Goal: Task Accomplishment & Management: Use online tool/utility

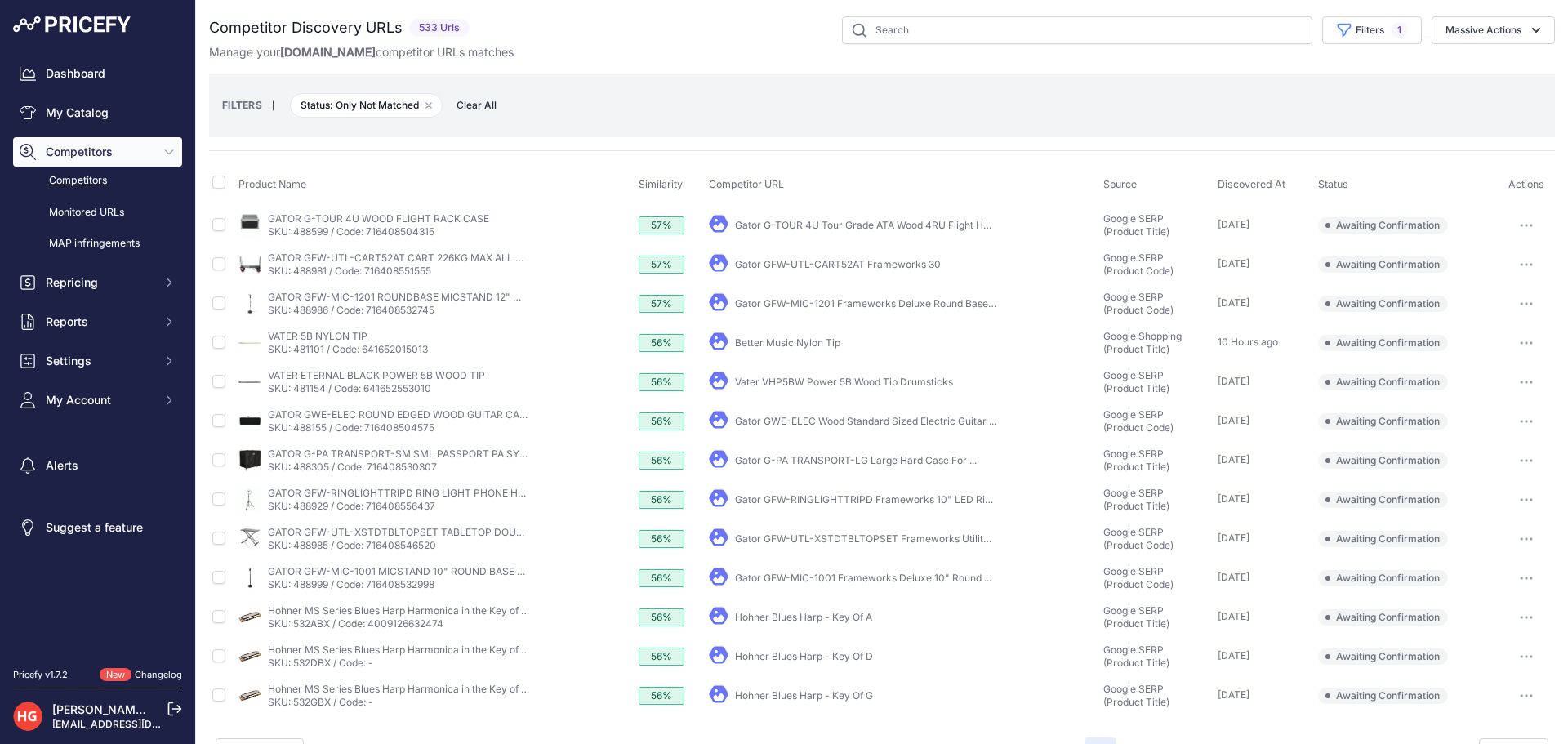
scroll to position [39, 0]
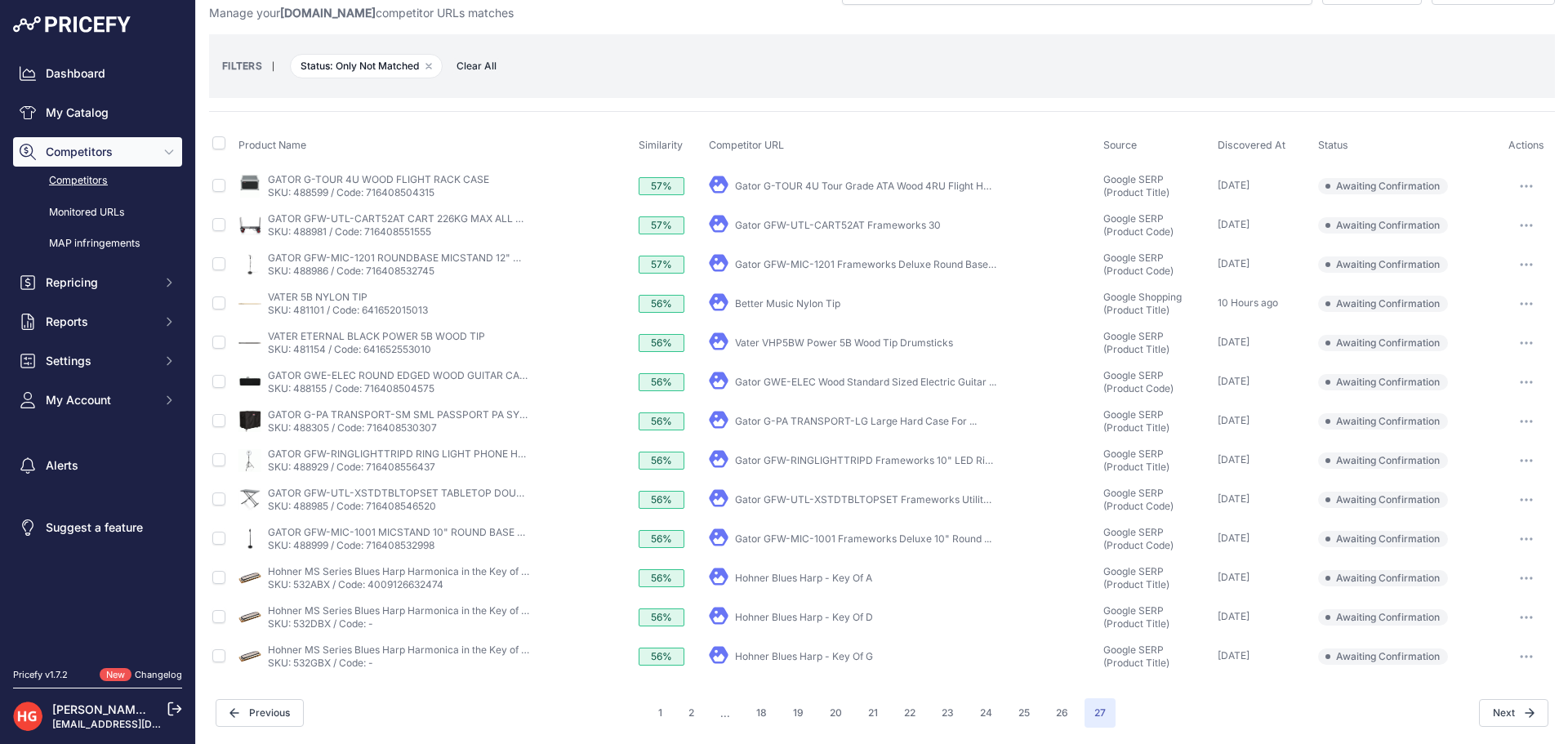
click at [793, 654] on link "Hohner Blues Harp - Key Of G" at bounding box center [804, 657] width 138 height 12
click at [1524, 662] on button "button" at bounding box center [1526, 657] width 33 height 23
click at [1475, 714] on button "Exclude match" at bounding box center [1484, 718] width 134 height 26
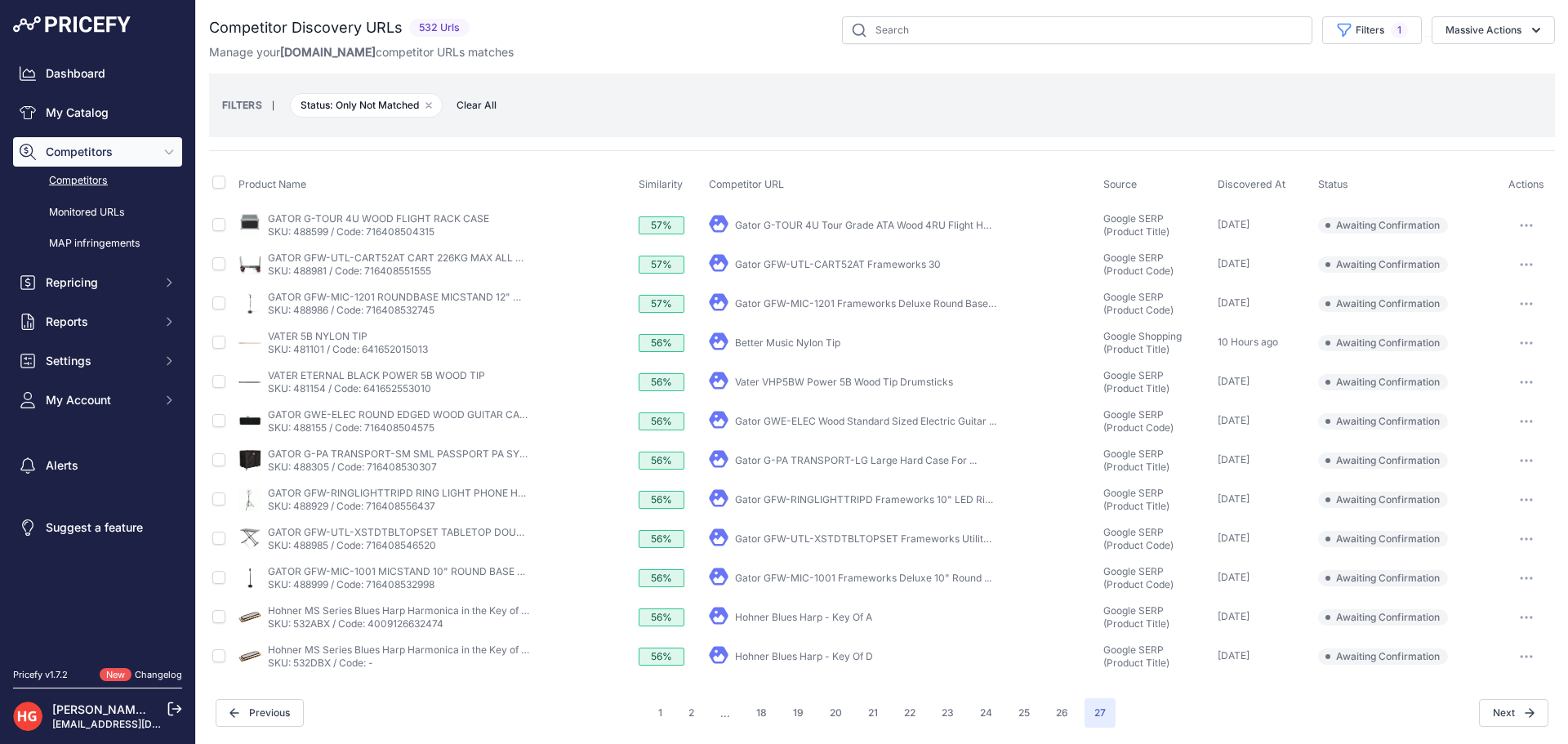
scroll to position [0, 0]
click at [776, 658] on link "Hohner Blues Harp - Key Of D" at bounding box center [804, 657] width 138 height 12
click at [1530, 648] on button "button" at bounding box center [1526, 657] width 33 height 23
click at [1466, 713] on button "Exclude match" at bounding box center [1484, 718] width 134 height 26
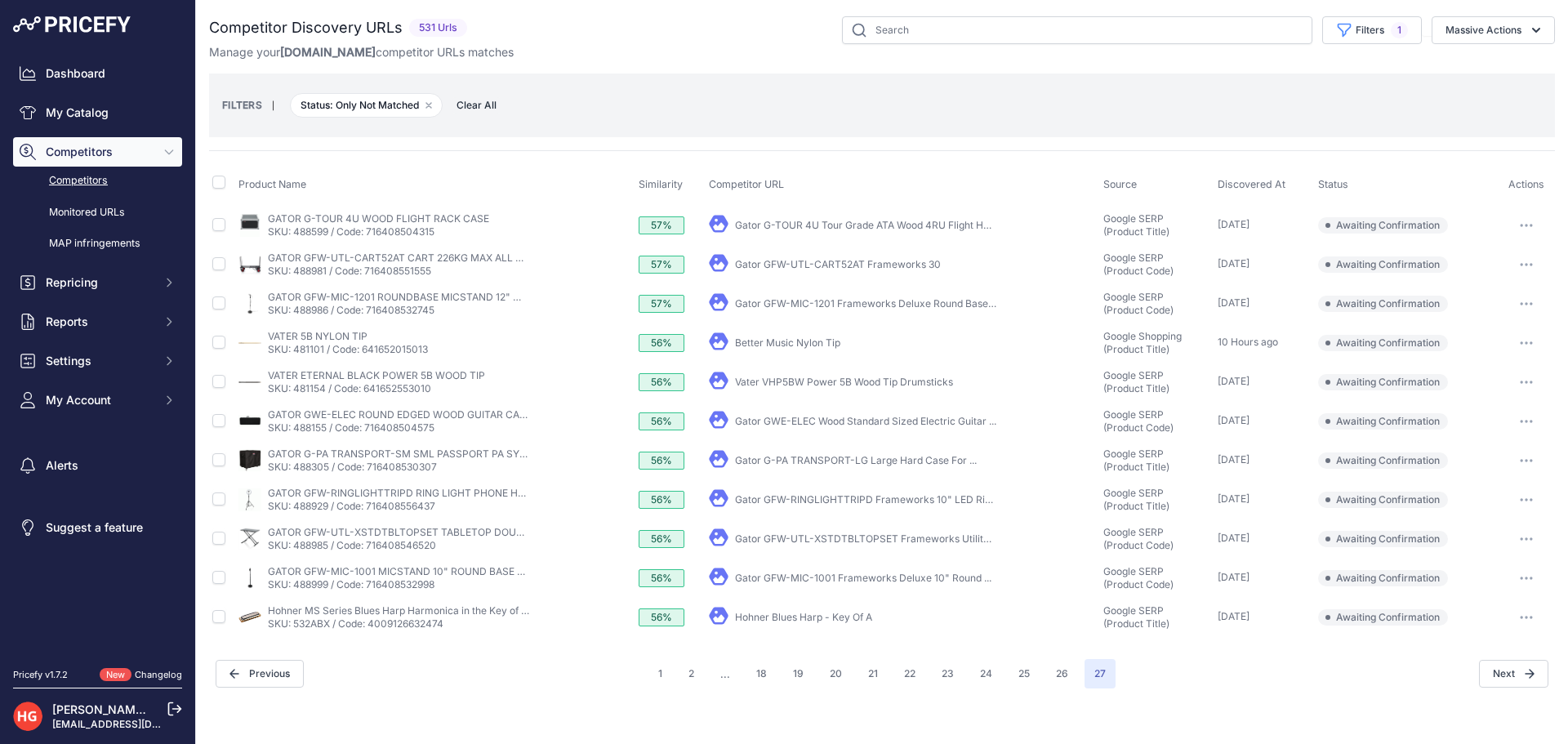
click at [777, 615] on link "Hohner Blues Harp - Key Of A" at bounding box center [803, 617] width 137 height 12
click at [1518, 627] on button "button" at bounding box center [1526, 618] width 33 height 23
click at [1497, 665] on button "Exclude match" at bounding box center [1484, 678] width 134 height 26
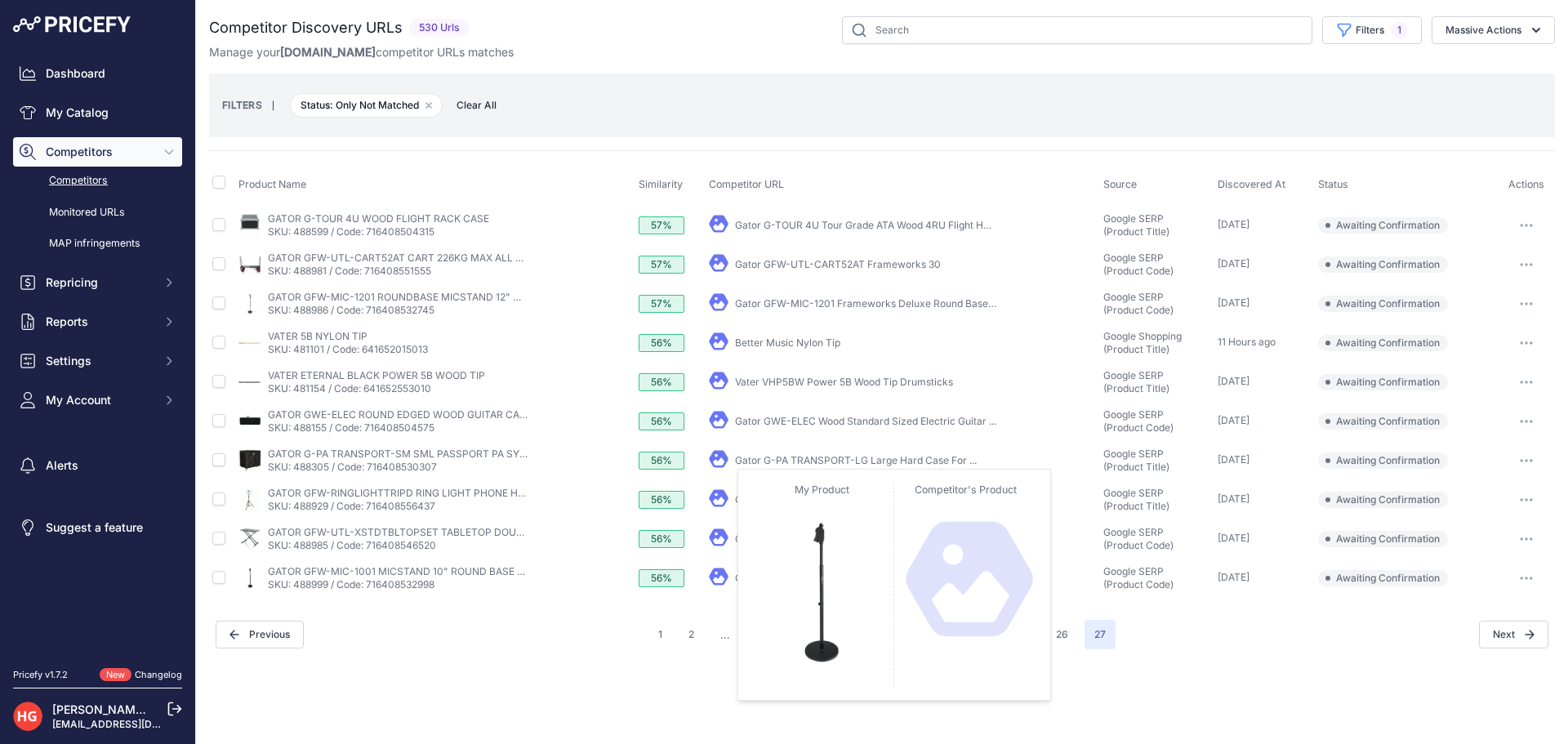
click at [727, 581] on icon at bounding box center [718, 576] width 19 height 19
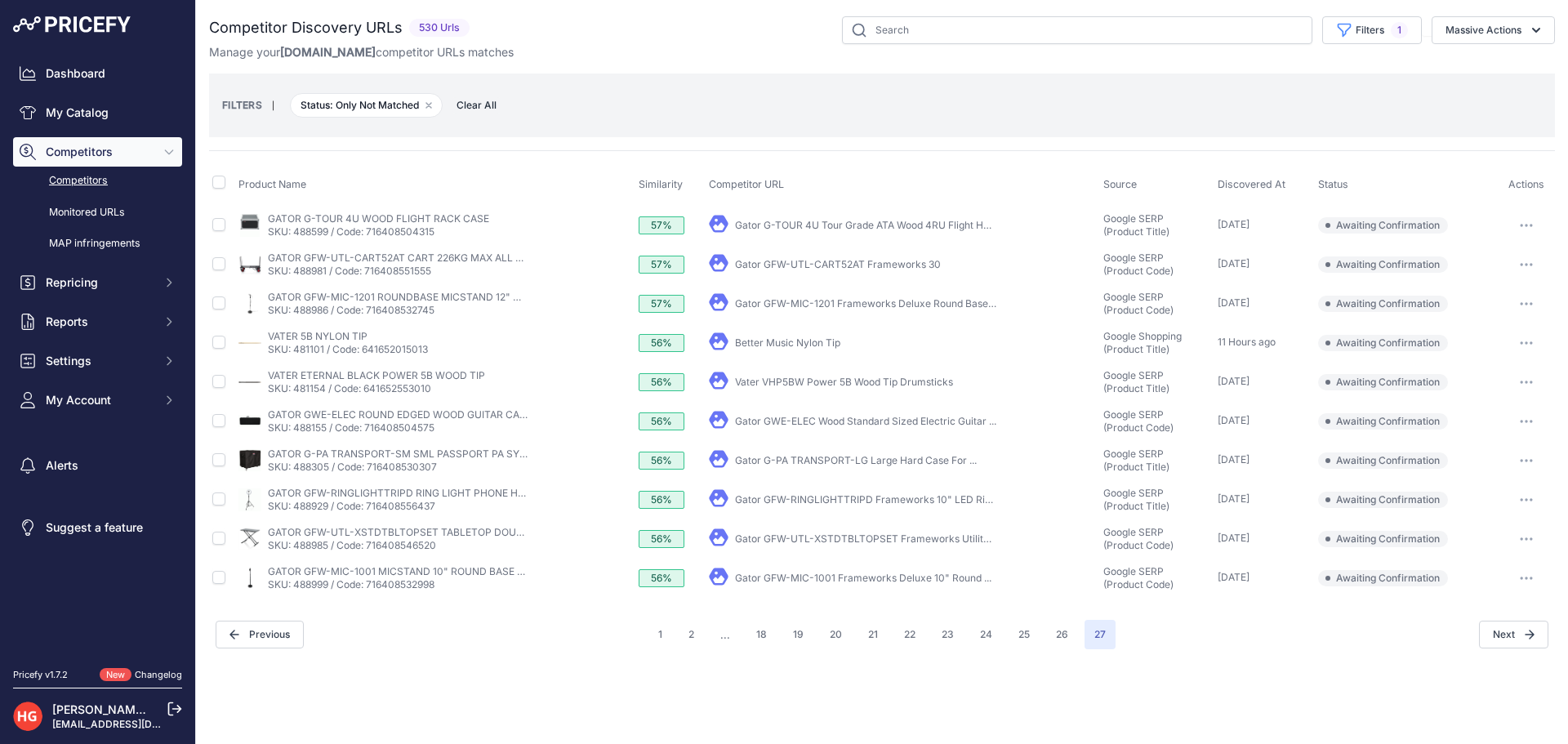
click at [810, 575] on link "Gator GFW-MIC-1001 Frameworks Deluxe 10" Round ..." at bounding box center [863, 578] width 257 height 12
click at [1524, 580] on button "button" at bounding box center [1526, 578] width 33 height 23
click at [1493, 620] on button "Confirm match" at bounding box center [1484, 612] width 134 height 26
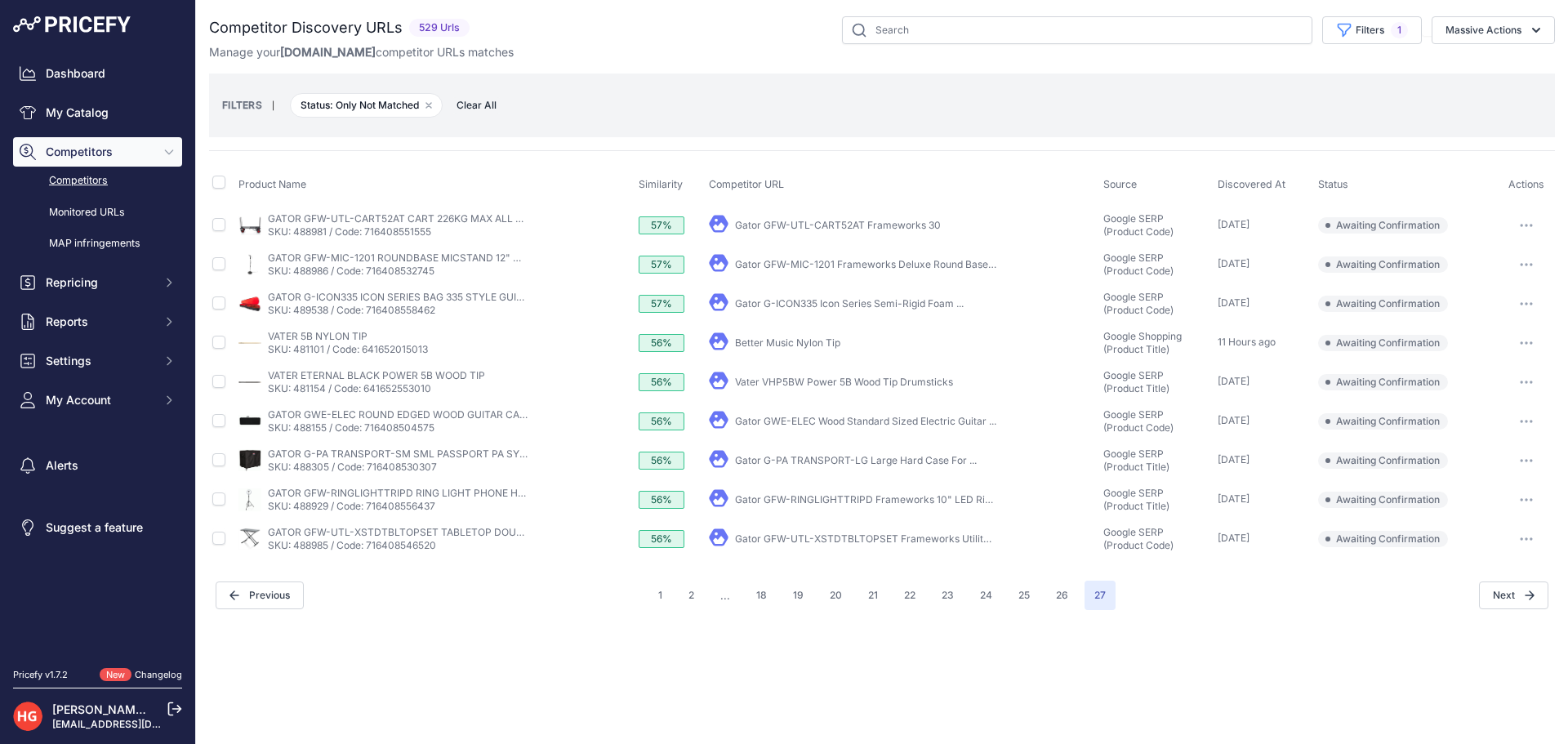
click at [737, 541] on link "Gator GFW-UTL-XSTDTBLTOPSET Frameworks Utility ..." at bounding box center [867, 538] width 264 height 12
click at [1527, 532] on button "button" at bounding box center [1526, 539] width 33 height 23
click at [1524, 575] on button "Confirm match" at bounding box center [1484, 574] width 134 height 26
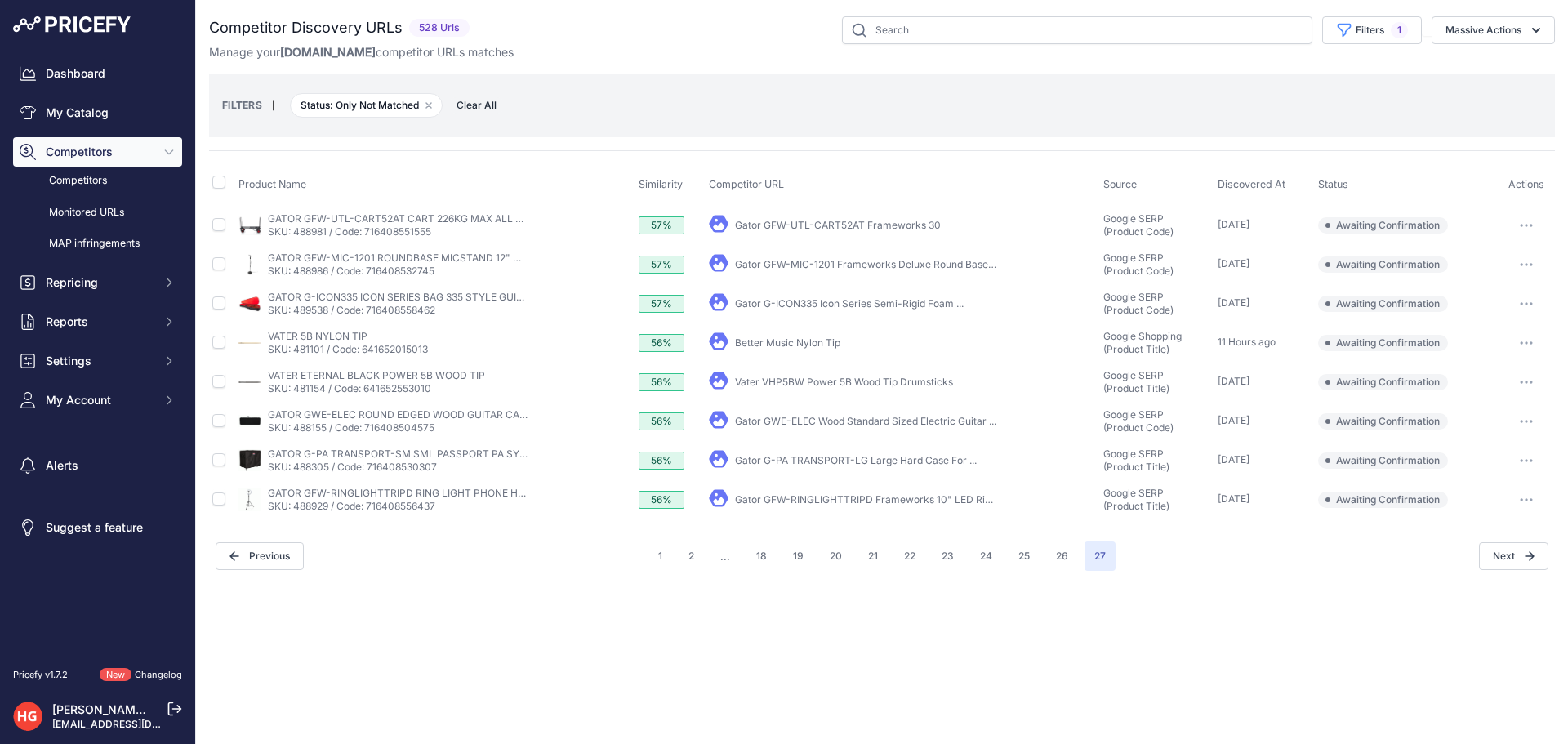
click at [808, 507] on div "My Product" at bounding box center [903, 500] width 388 height 23
click at [754, 505] on link "Gator GFW-RINGLIGHTTRIPD Frameworks 10" LED Ring ..." at bounding box center [870, 500] width 271 height 12
click at [1516, 501] on button "button" at bounding box center [1526, 500] width 33 height 23
click at [1516, 526] on button "Confirm match" at bounding box center [1484, 534] width 134 height 26
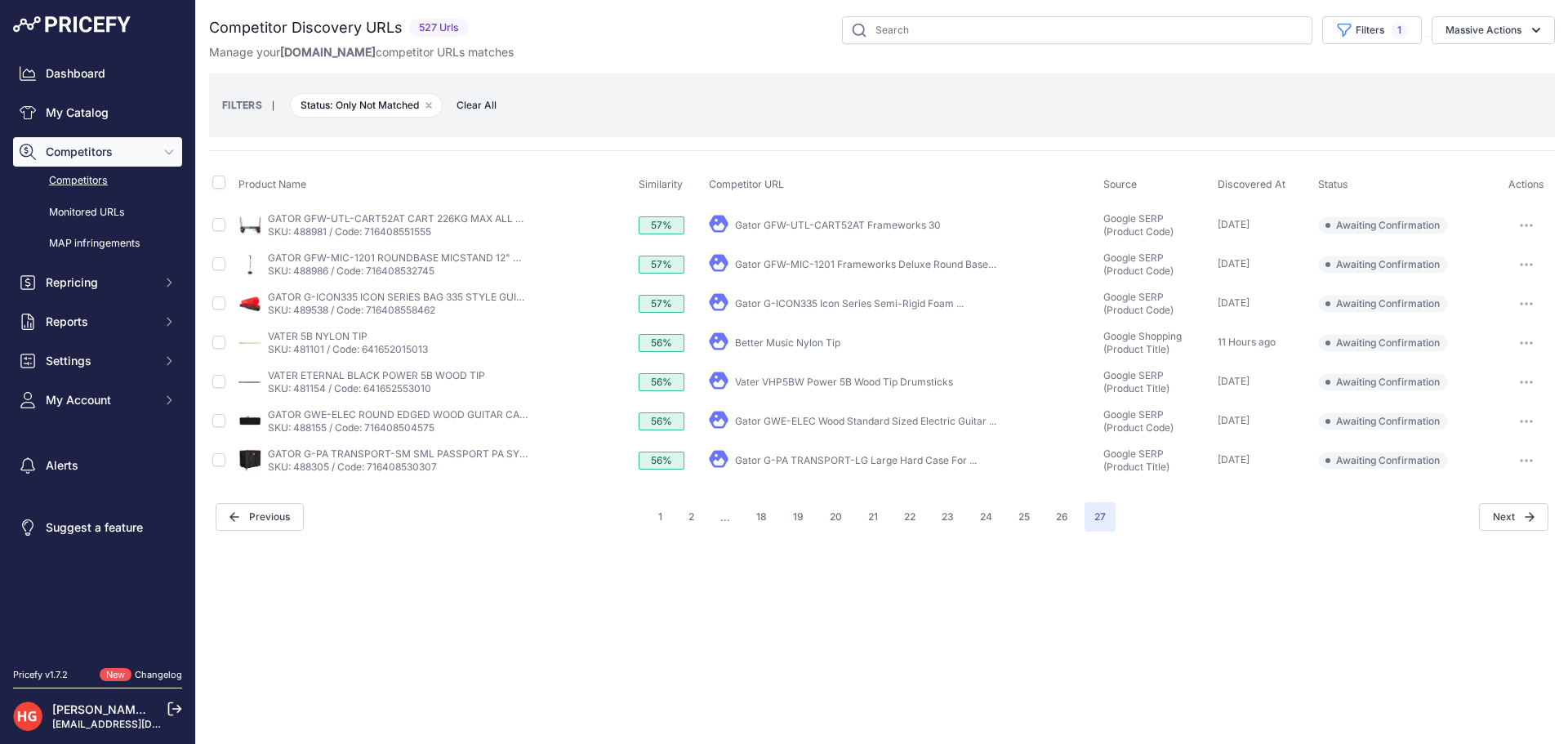
click at [754, 459] on link "Gator G-PA TRANSPORT-LG Large Hard Case For ..." at bounding box center [856, 461] width 242 height 12
click at [1536, 462] on button "button" at bounding box center [1526, 461] width 33 height 23
click at [1500, 523] on button "Exclude match" at bounding box center [1484, 522] width 134 height 26
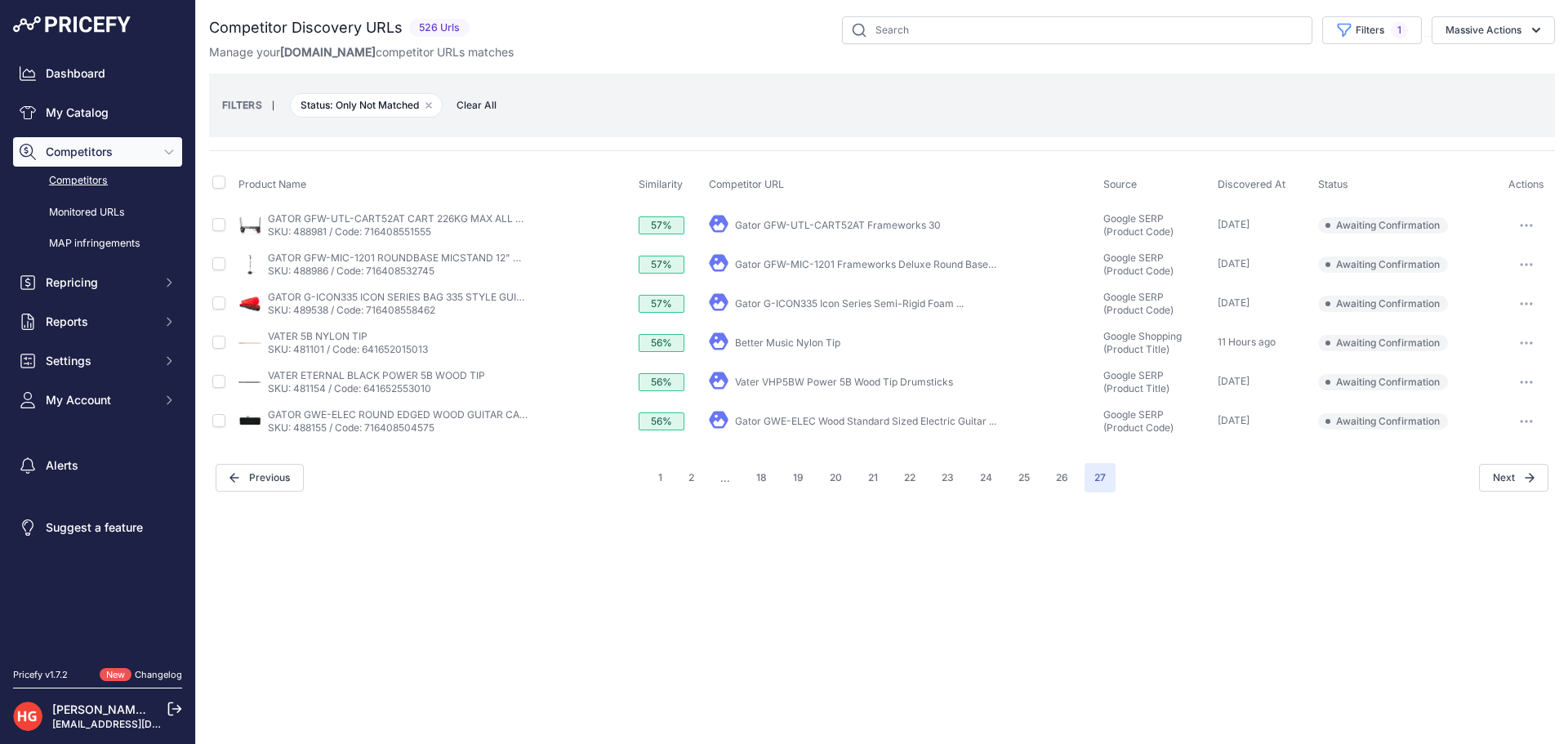
click at [786, 420] on link "Gator GWE-ELEC Wood Standard Sized Electric Guitar ..." at bounding box center [866, 421] width 261 height 12
click at [1542, 423] on button "button" at bounding box center [1526, 422] width 33 height 23
click at [1515, 455] on button "Confirm match" at bounding box center [1484, 456] width 134 height 26
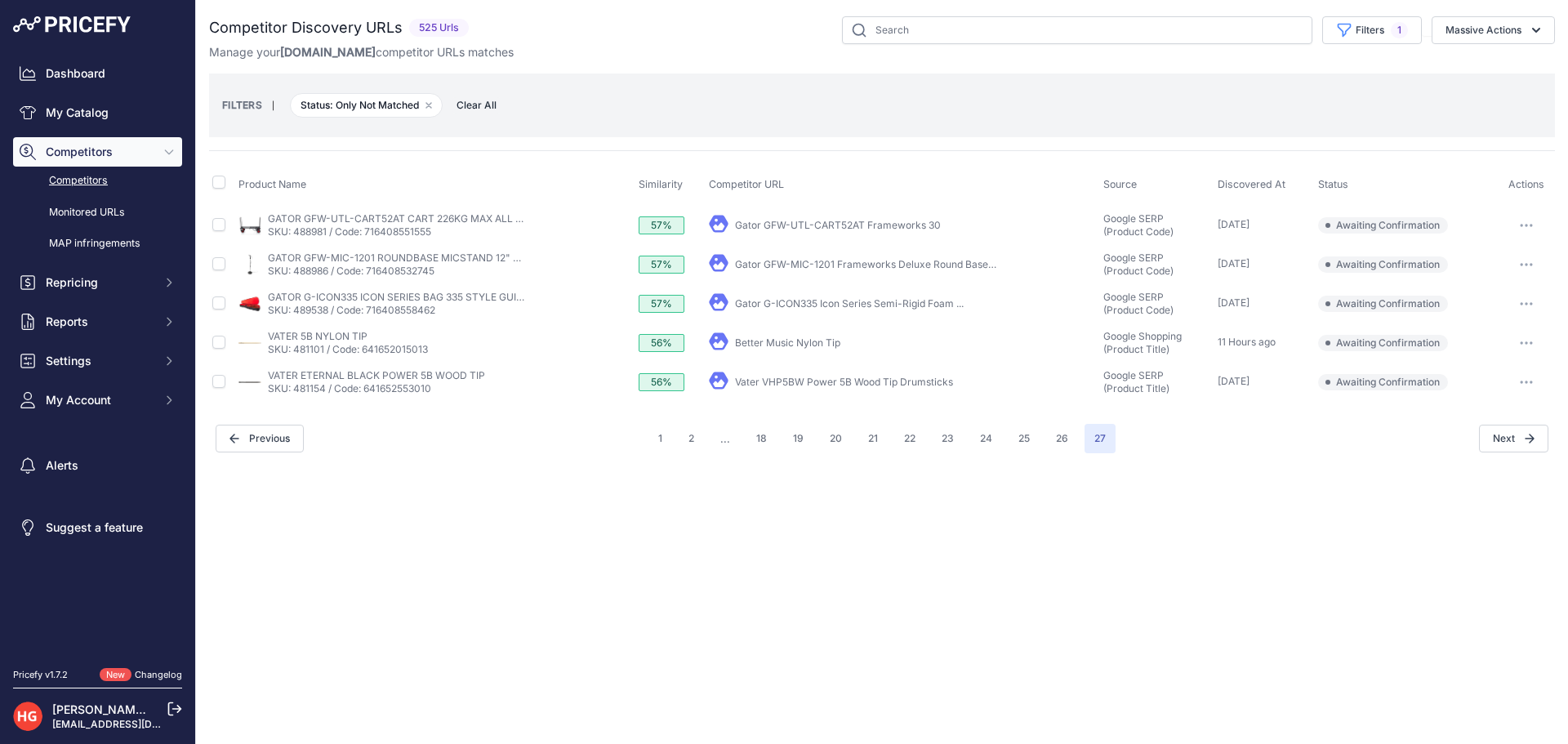
click at [803, 376] on link "Vater VHP5BW Power 5B Wood Tip Drumsticks" at bounding box center [844, 382] width 218 height 12
click at [1522, 387] on button "button" at bounding box center [1526, 382] width 33 height 23
click at [1476, 444] on button "Exclude match" at bounding box center [1484, 443] width 134 height 26
